Goal: Check status: Check status

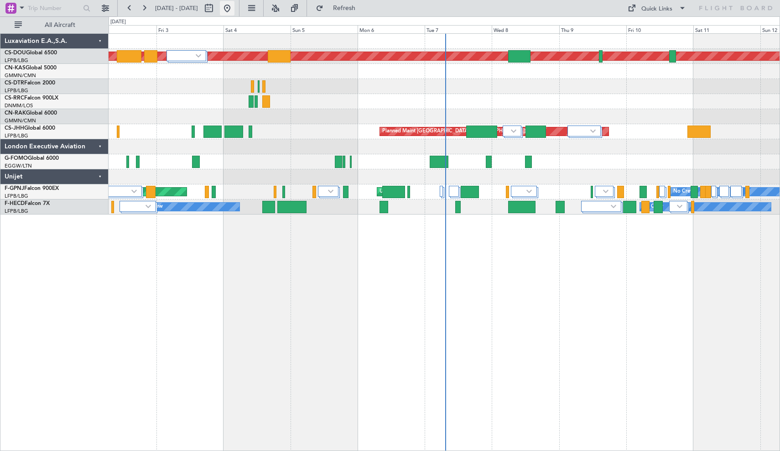
click at [234, 9] on button at bounding box center [227, 8] width 15 height 15
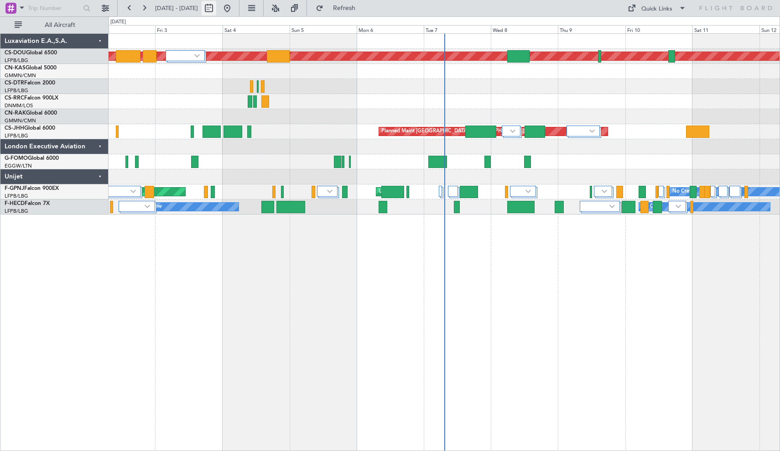
click at [216, 8] on button at bounding box center [209, 8] width 15 height 15
select select "10"
select select "2025"
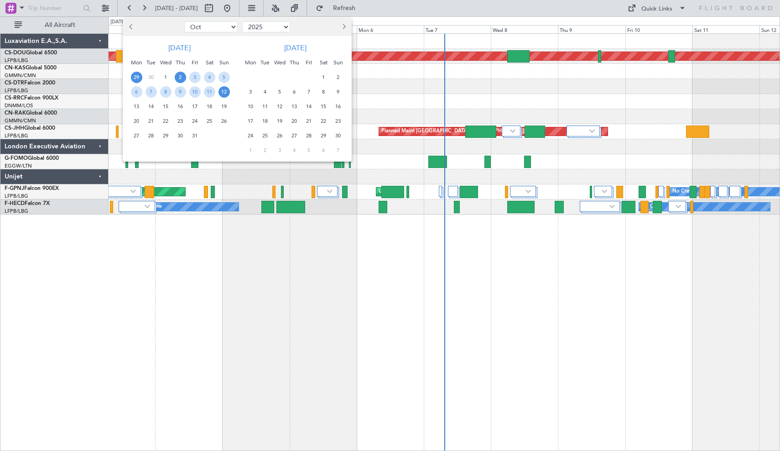
click at [135, 80] on span "29" at bounding box center [136, 77] width 11 height 11
select select "9"
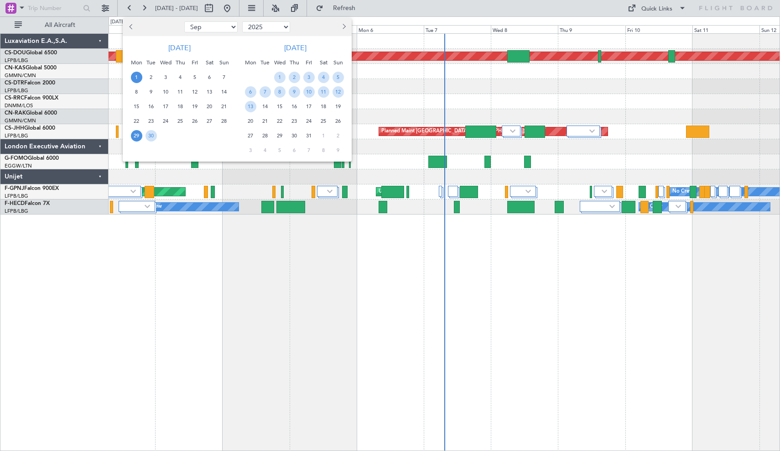
click at [135, 76] on span "1" at bounding box center [136, 77] width 11 height 11
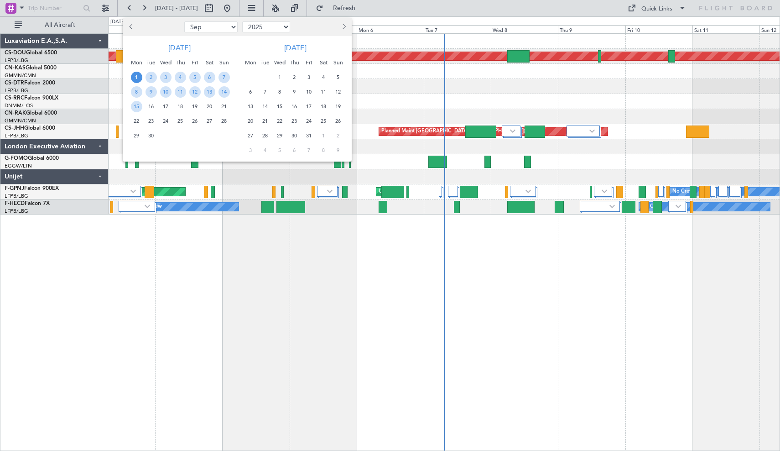
click at [137, 134] on span "29" at bounding box center [136, 135] width 11 height 11
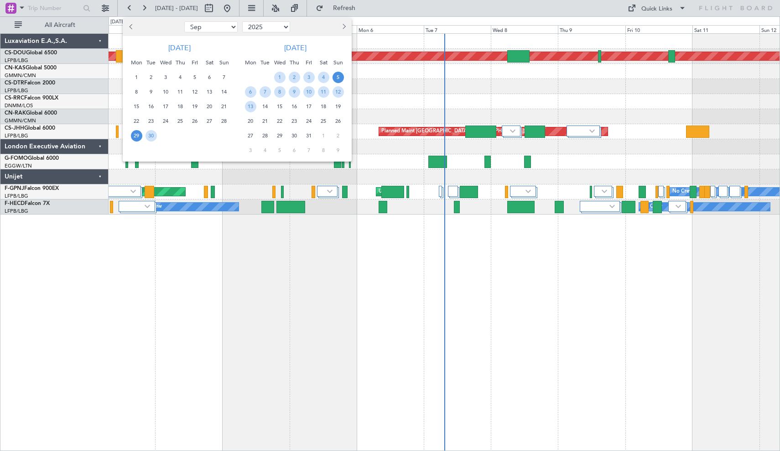
click at [338, 74] on span "5" at bounding box center [337, 77] width 11 height 11
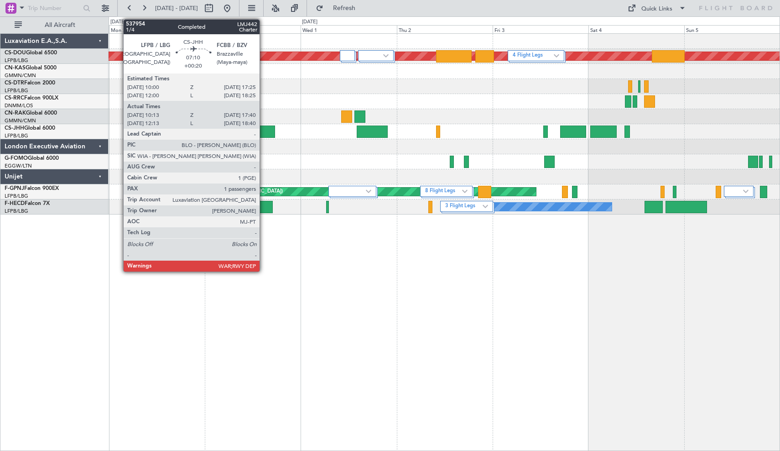
click at [264, 135] on div at bounding box center [260, 131] width 30 height 12
